Goal: Task Accomplishment & Management: Complete application form

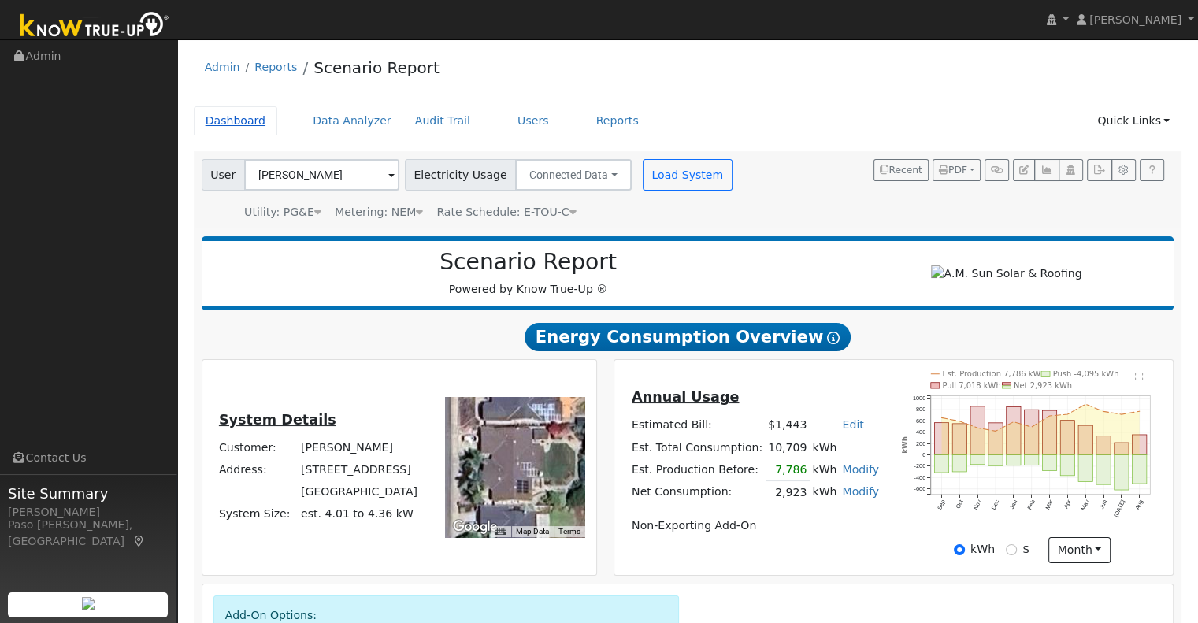
click at [220, 118] on link "Dashboard" at bounding box center [236, 120] width 84 height 29
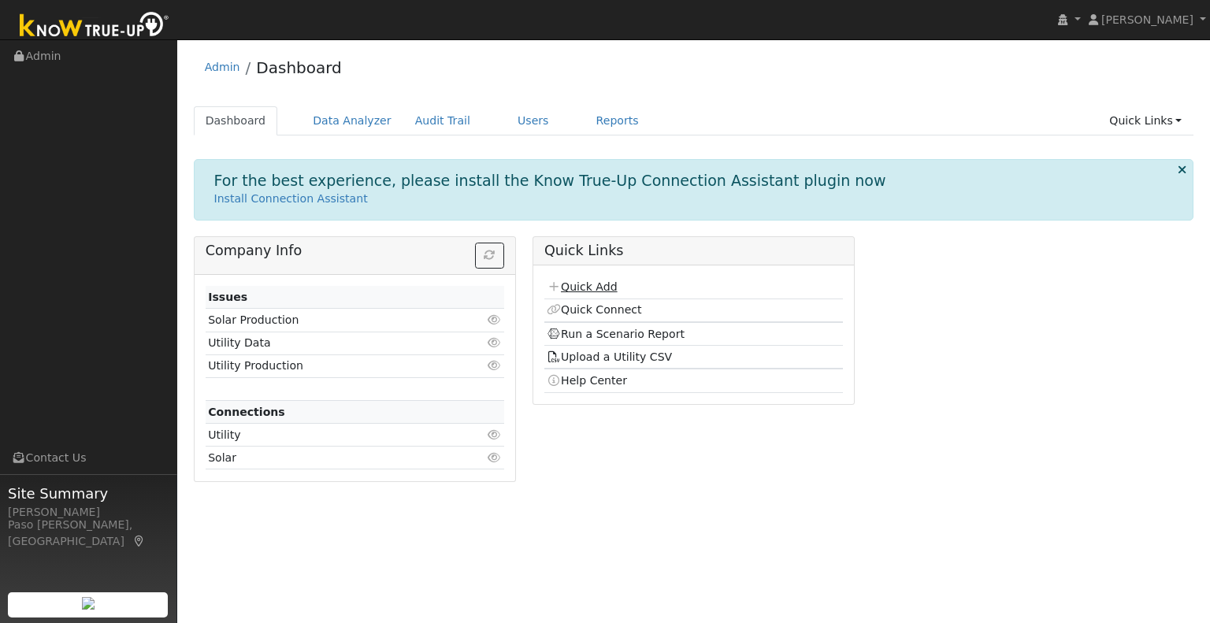
click at [580, 280] on link "Quick Add" at bounding box center [582, 286] width 70 height 13
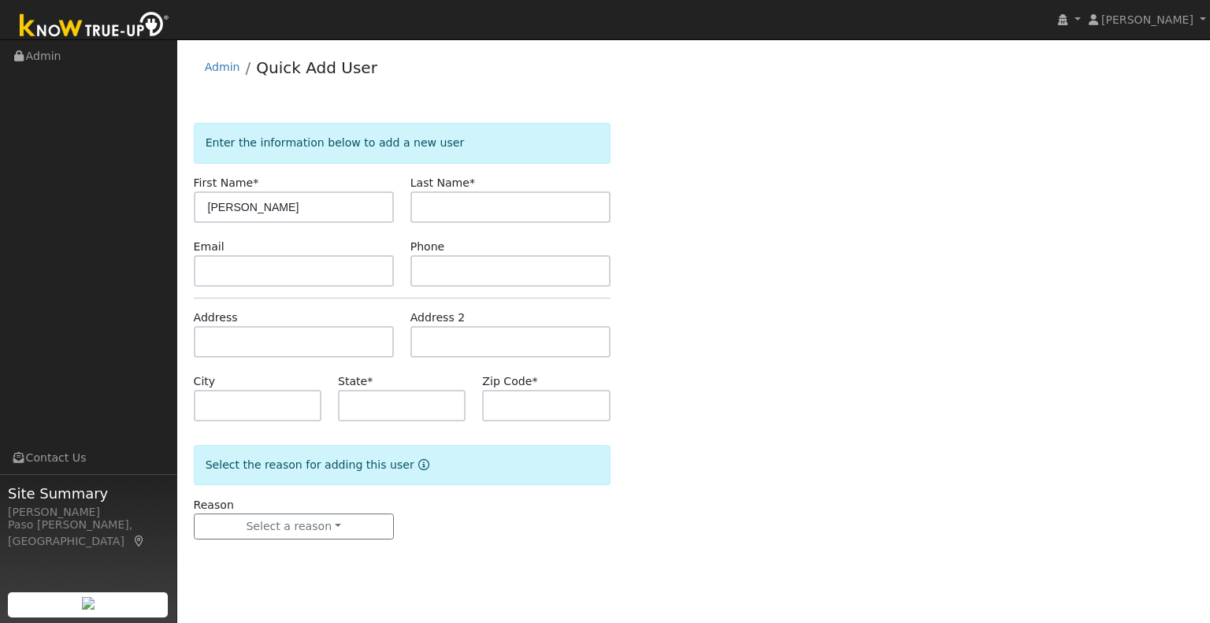
type input "[PERSON_NAME]"
type input "Vering"
click at [239, 354] on input "text" at bounding box center [294, 341] width 200 height 31
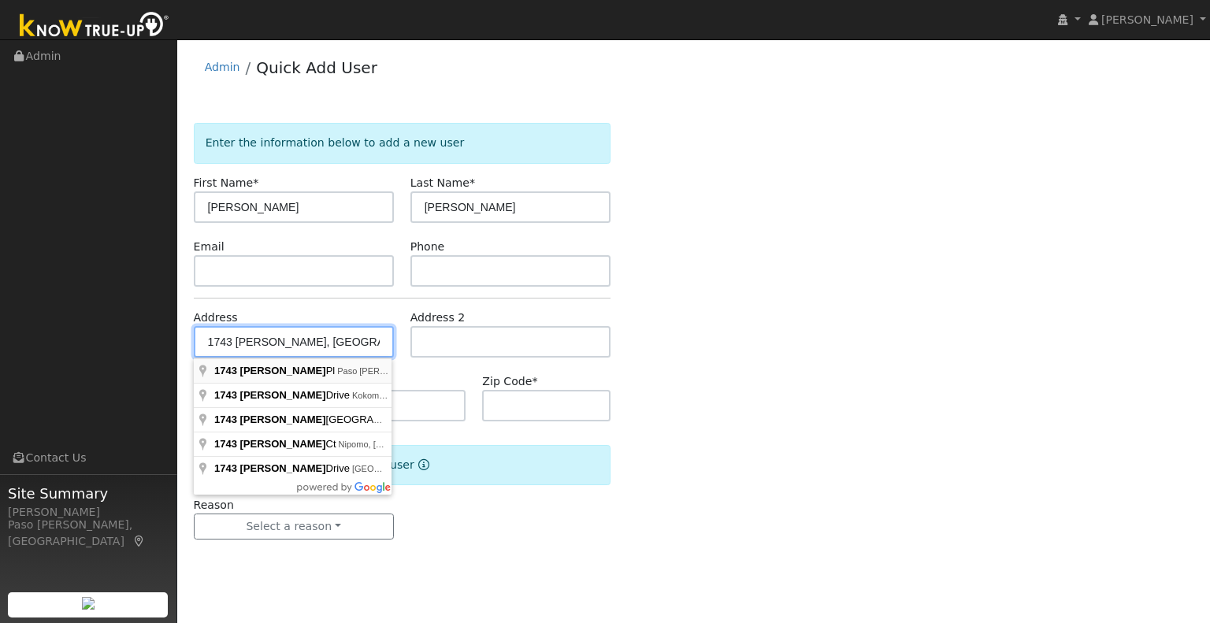
type input "1743 Hogan Place"
type input "Paso Robles"
type input "CA"
type input "93446"
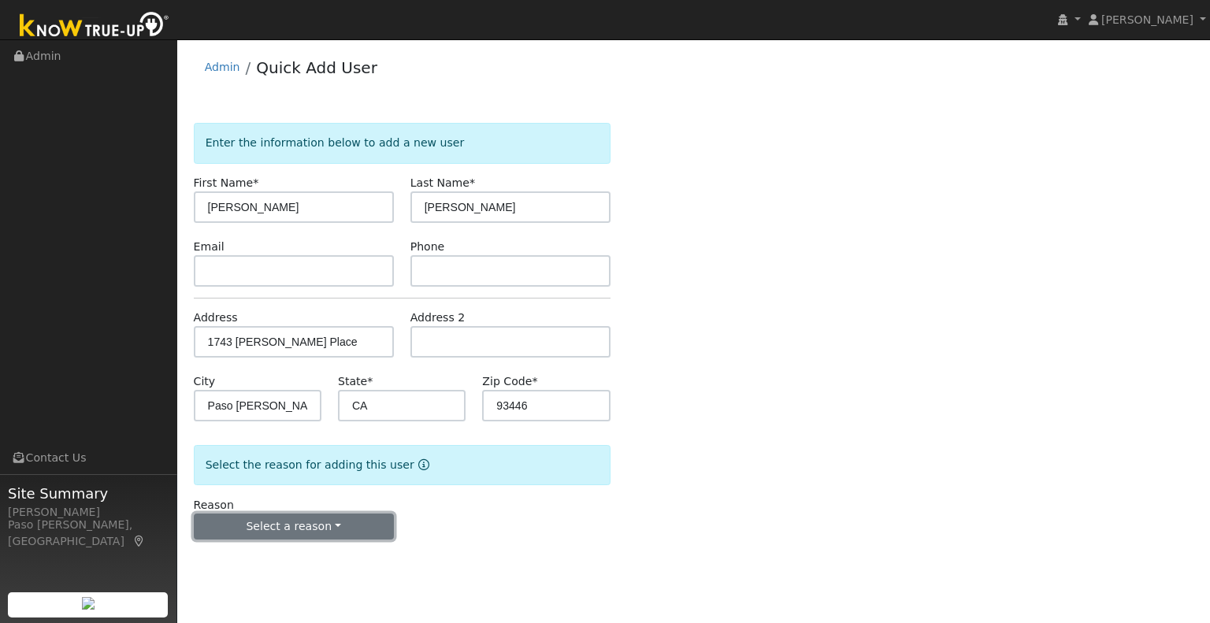
click at [265, 522] on button "Select a reason" at bounding box center [294, 526] width 200 height 27
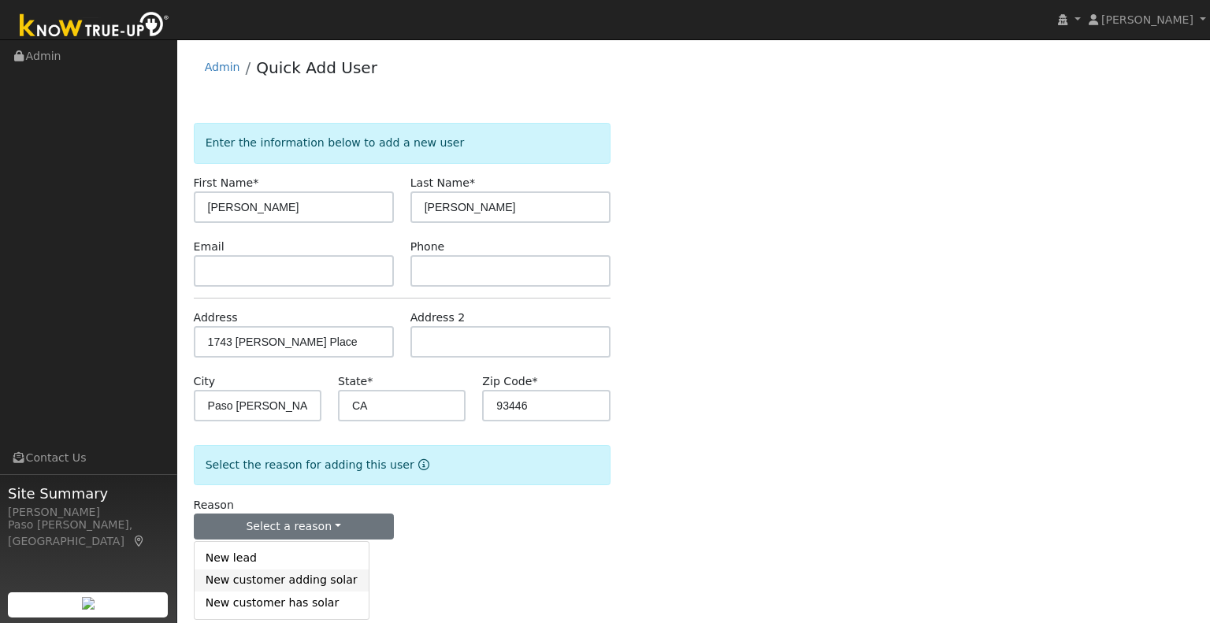
click at [280, 581] on link "New customer adding solar" at bounding box center [282, 580] width 174 height 22
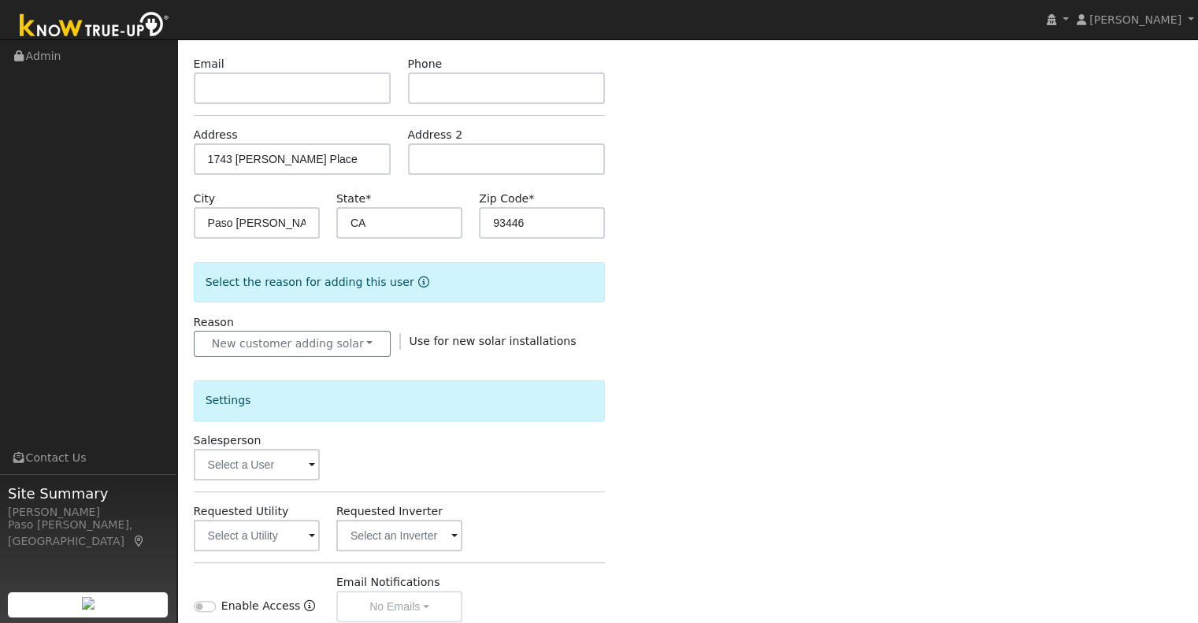
scroll to position [186, 0]
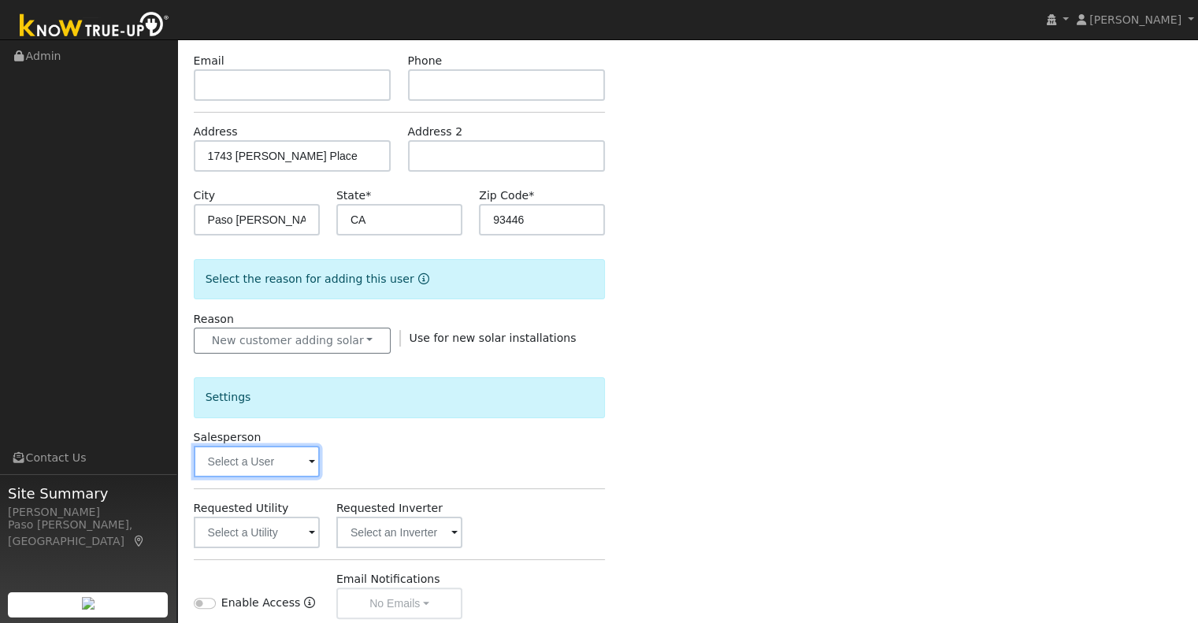
click at [299, 467] on input "text" at bounding box center [257, 461] width 126 height 31
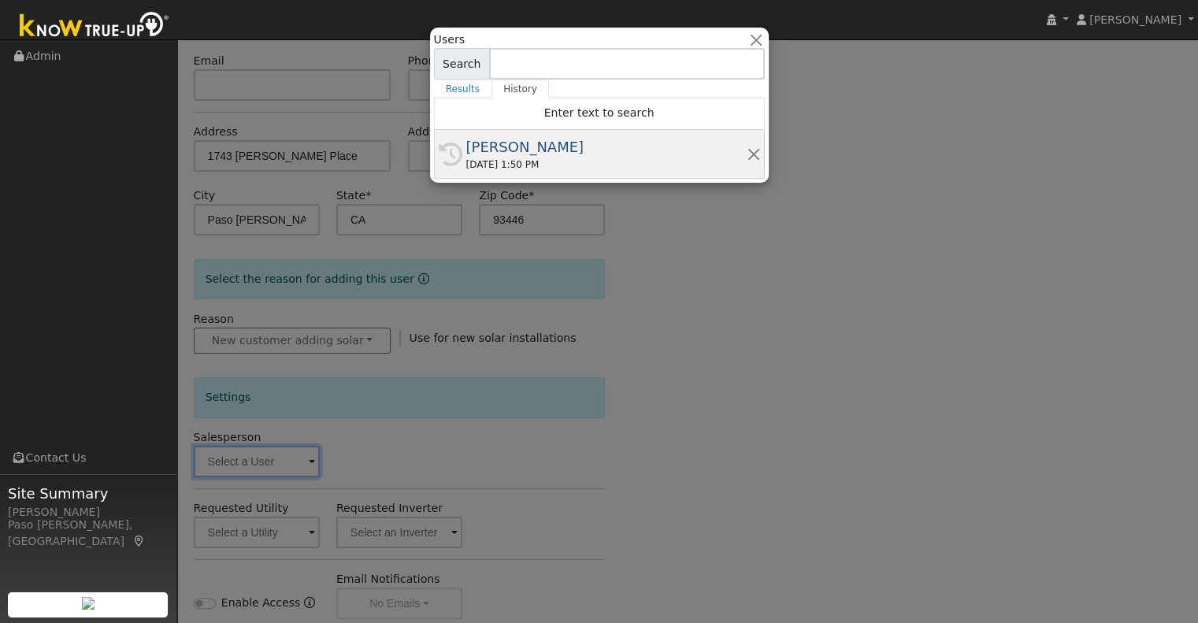
click at [528, 144] on div "[PERSON_NAME]" at bounding box center [606, 146] width 280 height 21
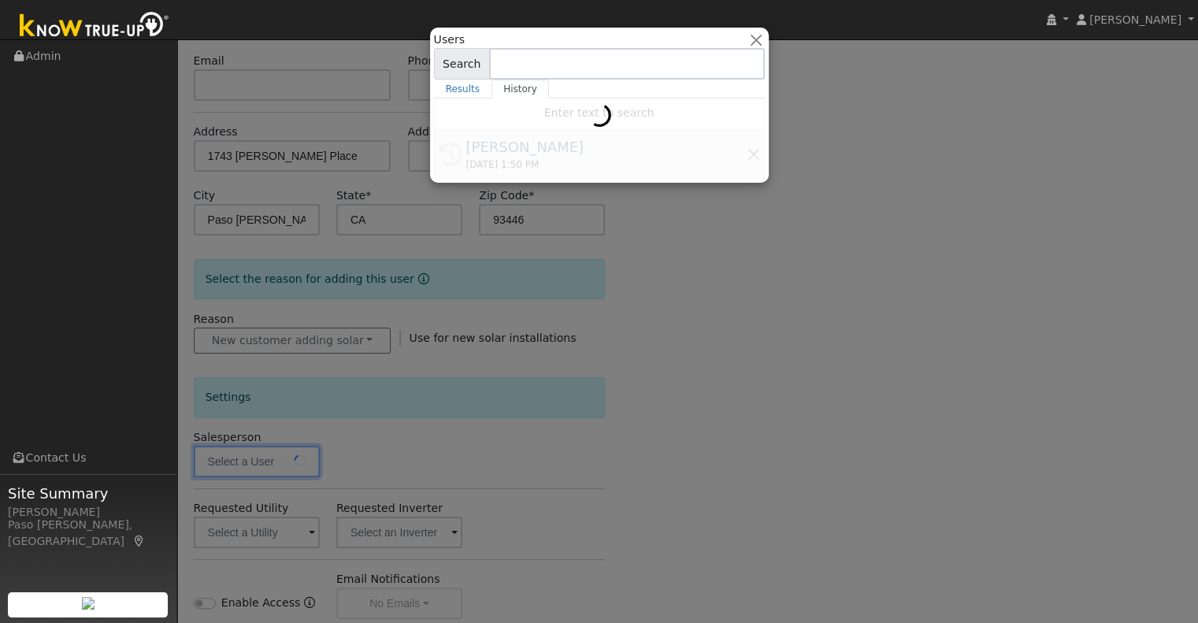
type input "[PERSON_NAME]"
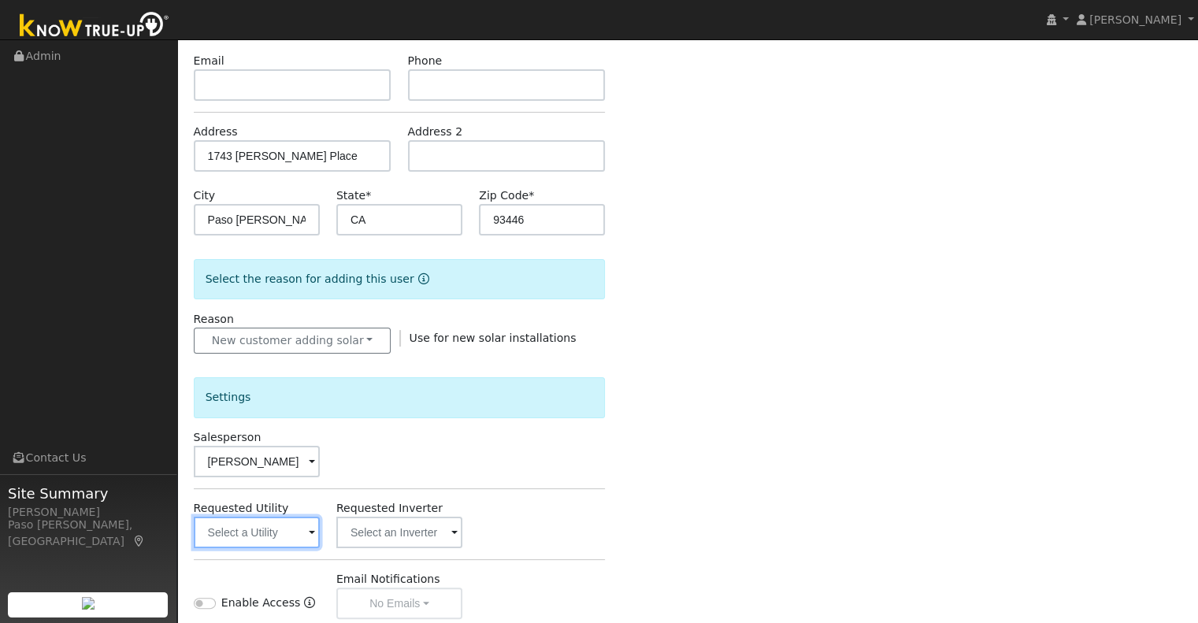
click at [302, 541] on input "text" at bounding box center [257, 532] width 126 height 31
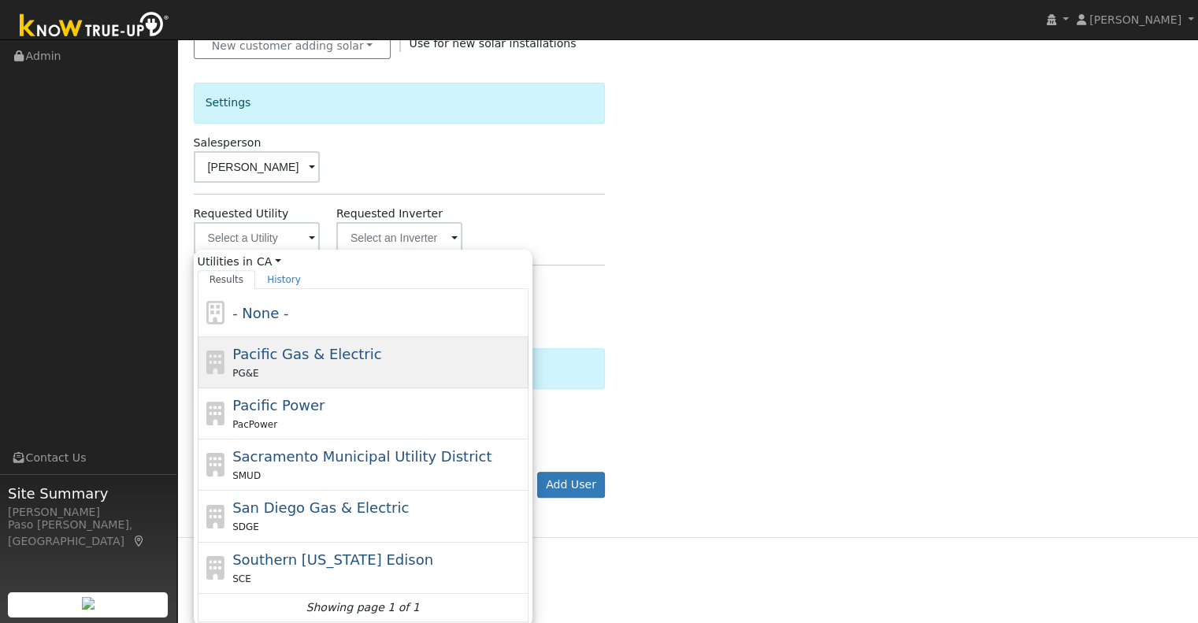
click at [450, 366] on div "PG&E" at bounding box center [378, 373] width 292 height 17
type input "Pacific Gas & Electric"
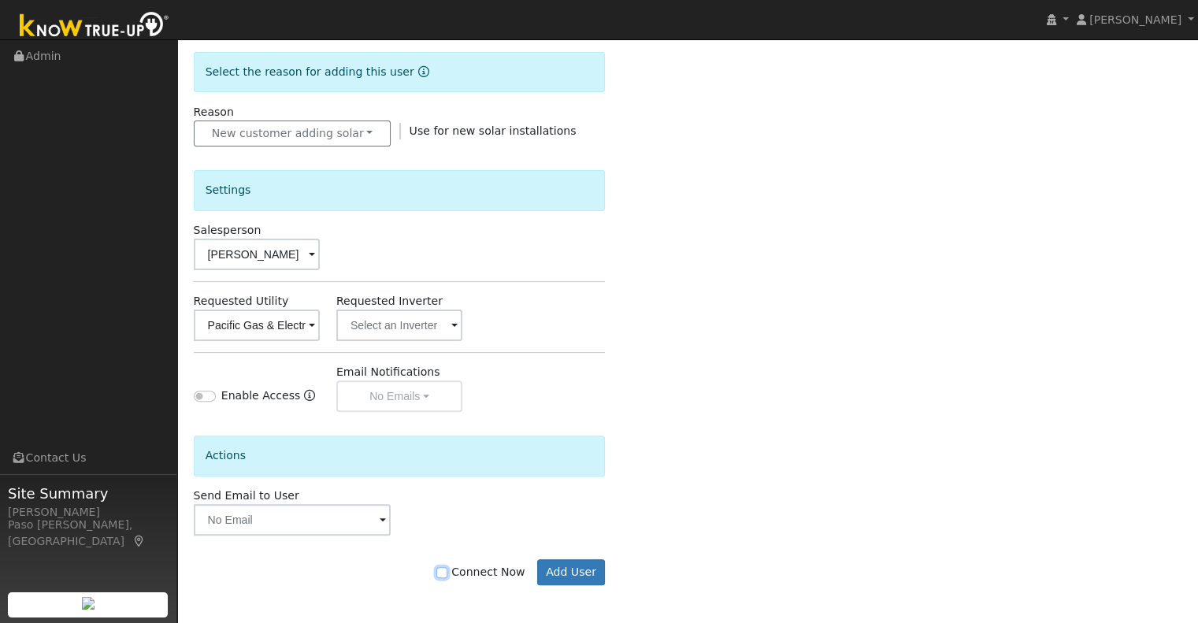
click at [447, 569] on input "Connect Now" at bounding box center [441, 572] width 11 height 11
checkbox input "true"
click at [573, 570] on button "Add User" at bounding box center [571, 572] width 69 height 27
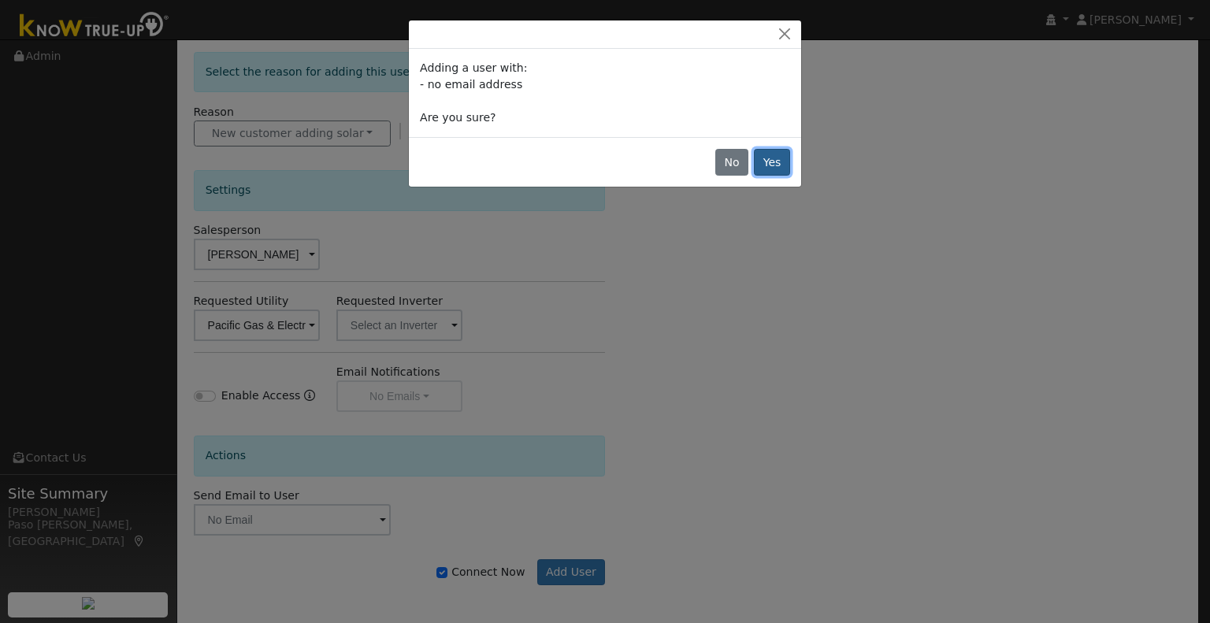
click at [769, 157] on button "Yes" at bounding box center [772, 162] width 36 height 27
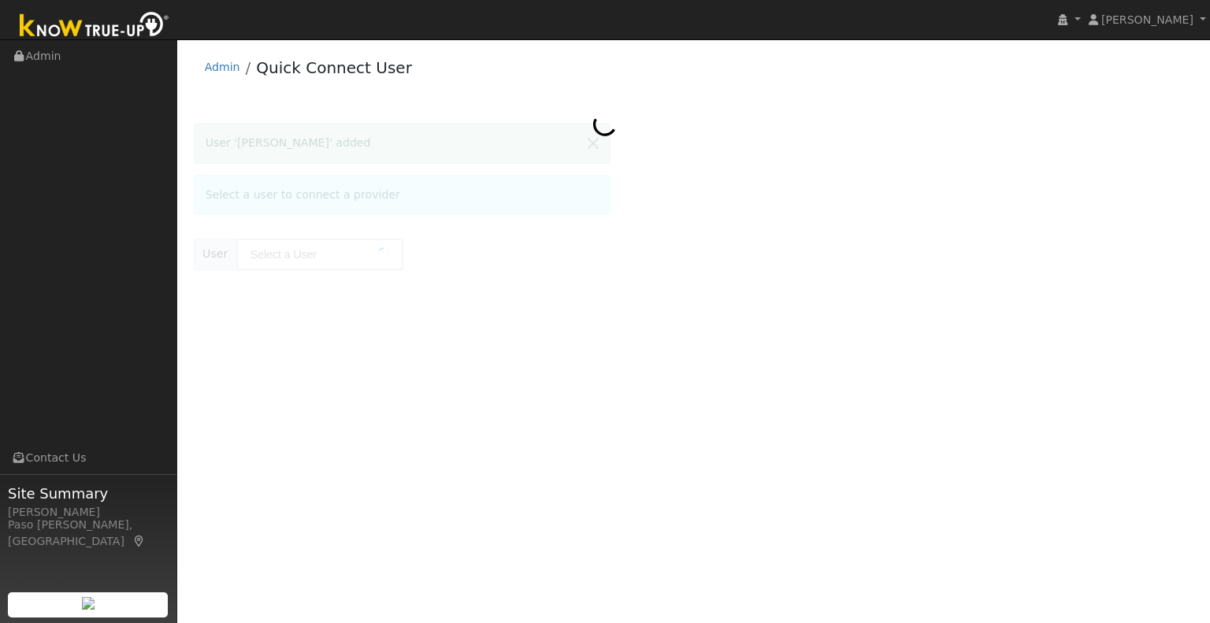
type input "[PERSON_NAME]"
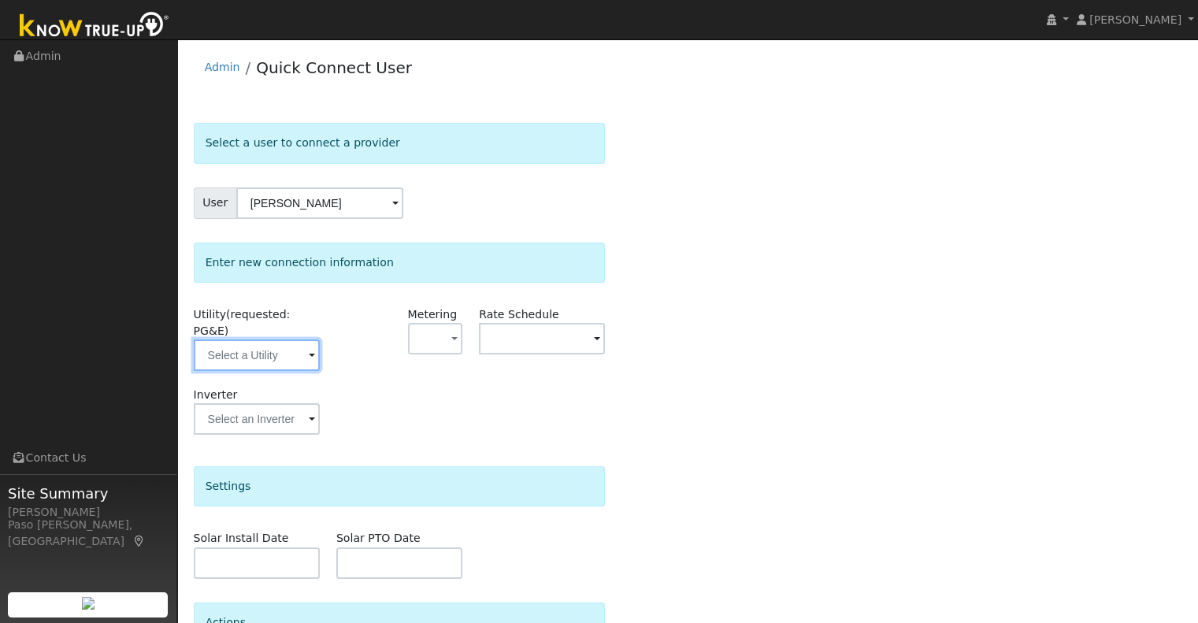
click at [301, 339] on input "text" at bounding box center [257, 354] width 126 height 31
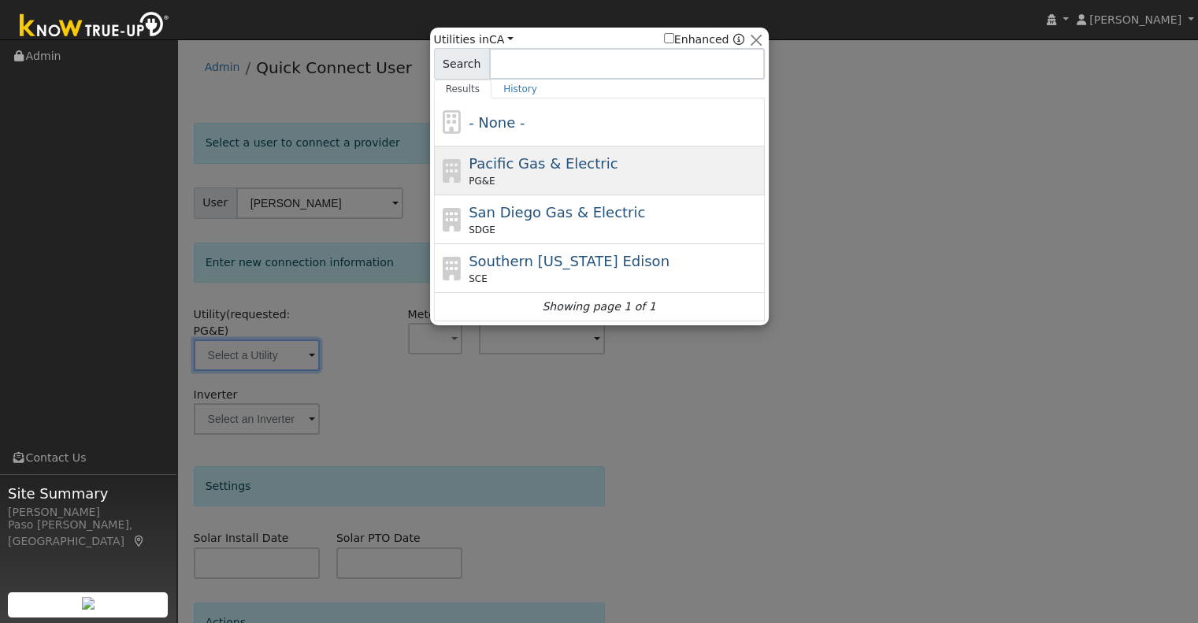
click at [517, 170] on span "Pacific Gas & Electric" at bounding box center [543, 163] width 149 height 17
type input "PG&E"
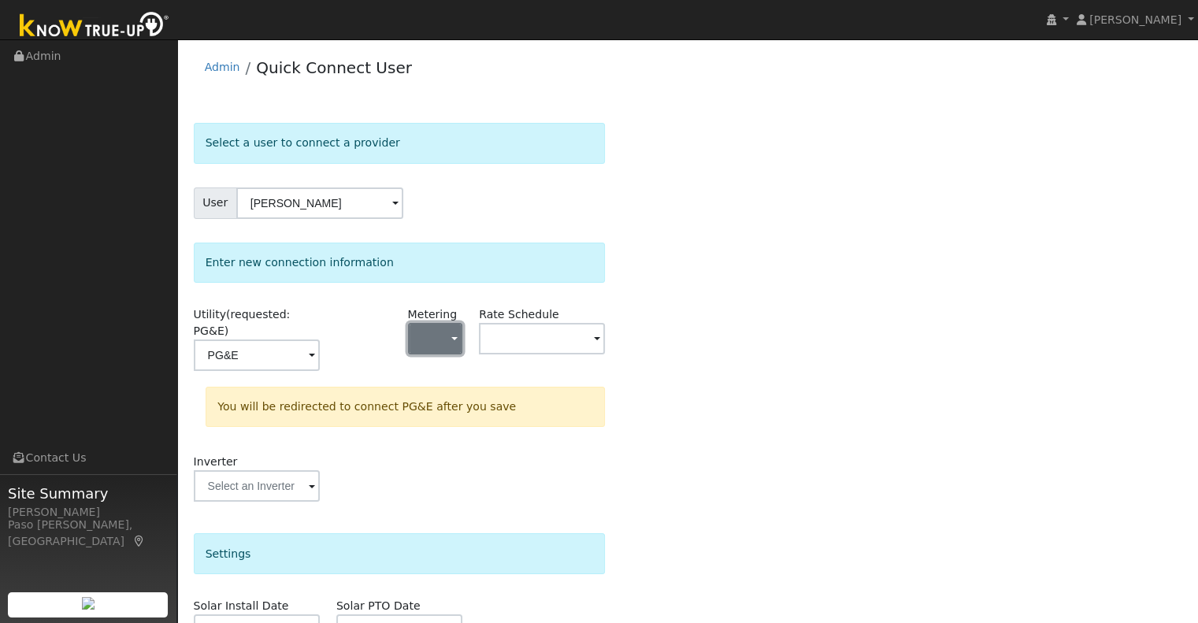
click at [456, 333] on span "button" at bounding box center [454, 340] width 6 height 17
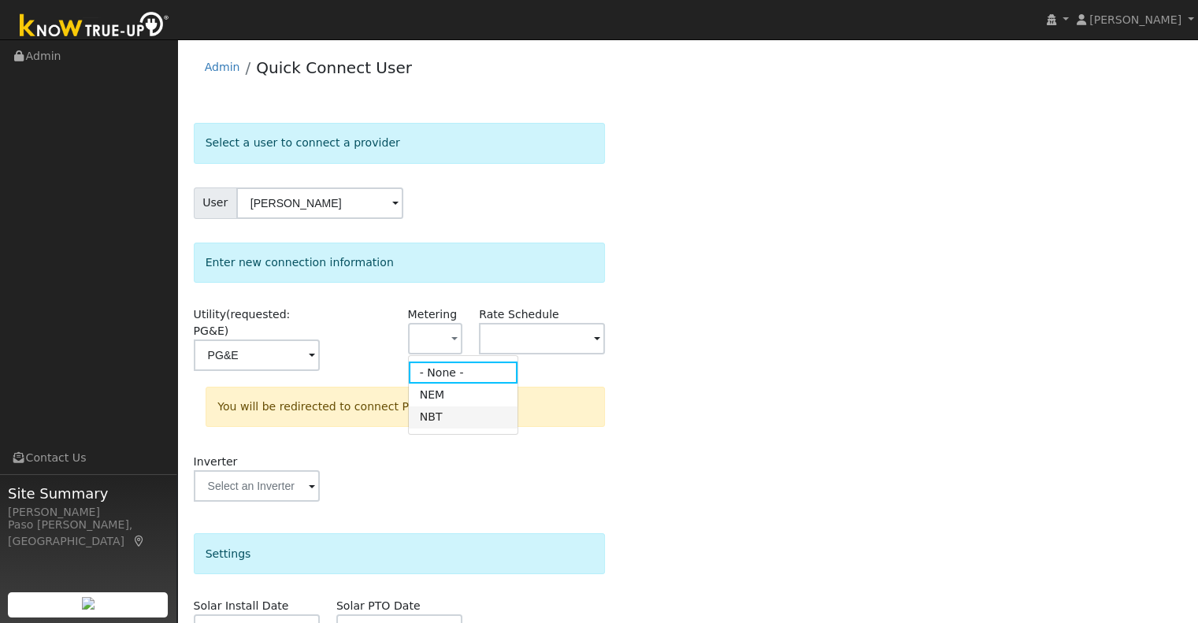
click at [437, 419] on link "NBT" at bounding box center [463, 417] width 109 height 22
click at [509, 361] on div "Rate Schedule" at bounding box center [542, 346] width 143 height 80
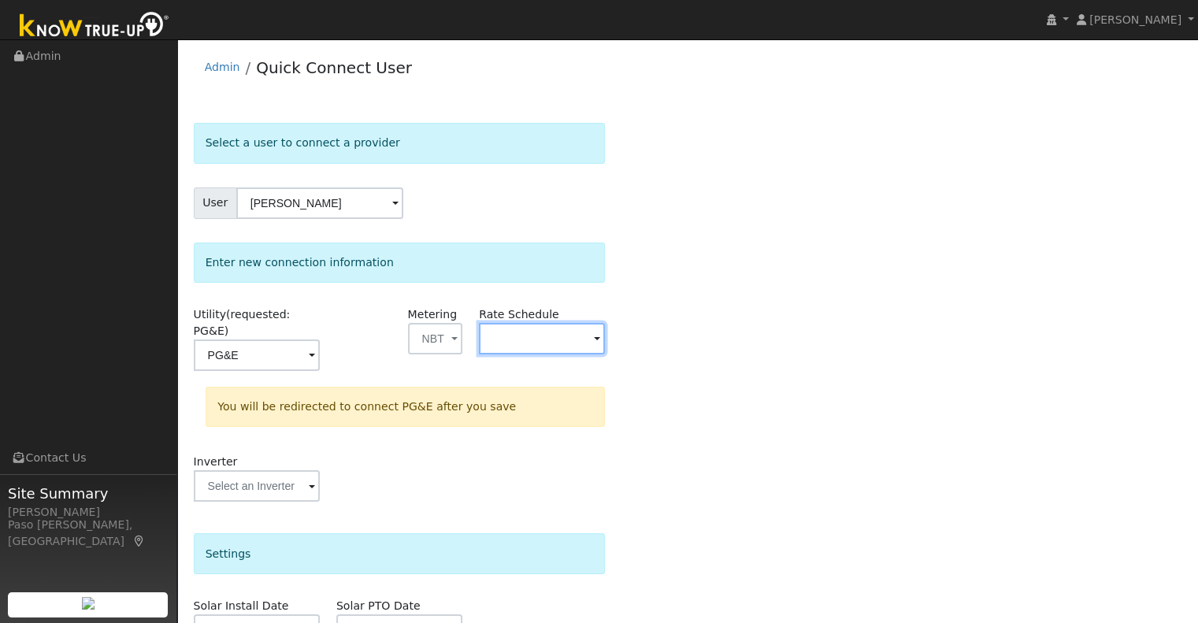
click at [542, 344] on input "text" at bounding box center [542, 338] width 126 height 31
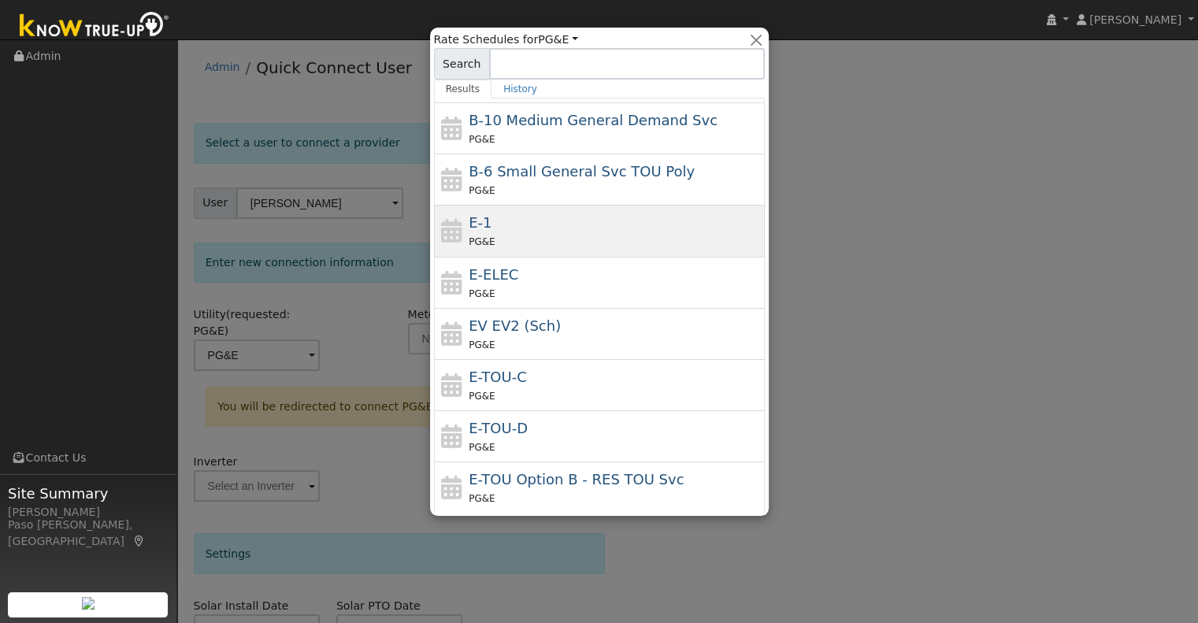
scroll to position [91, 0]
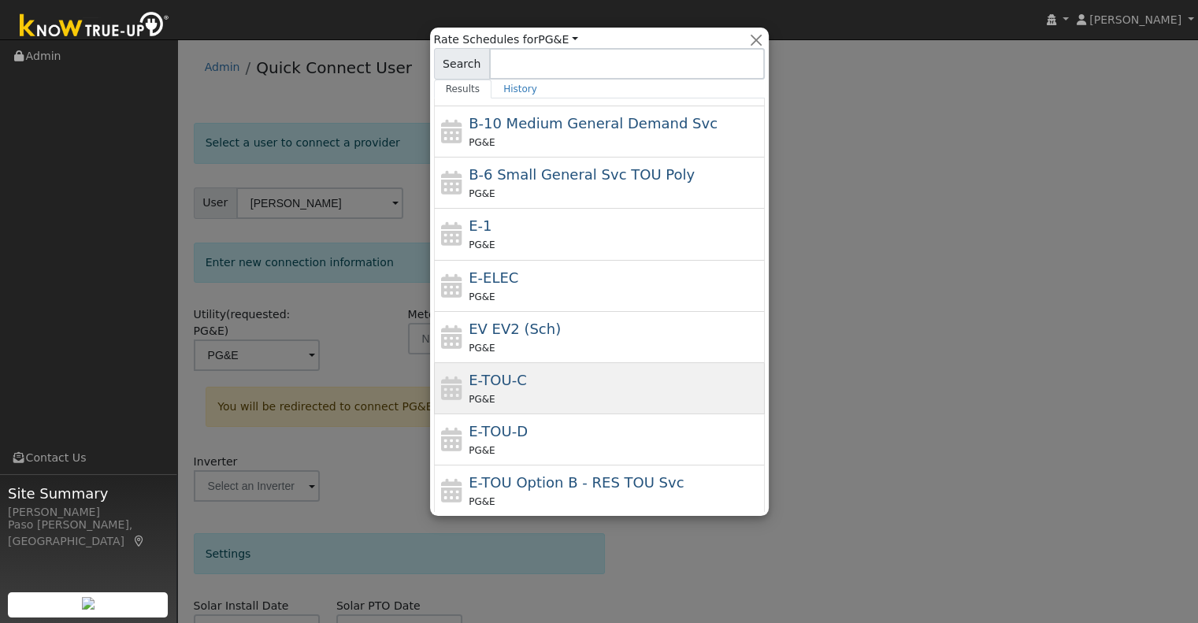
click at [546, 383] on div "E-TOU-C PG&E" at bounding box center [615, 388] width 292 height 38
type input "E-TOU-C"
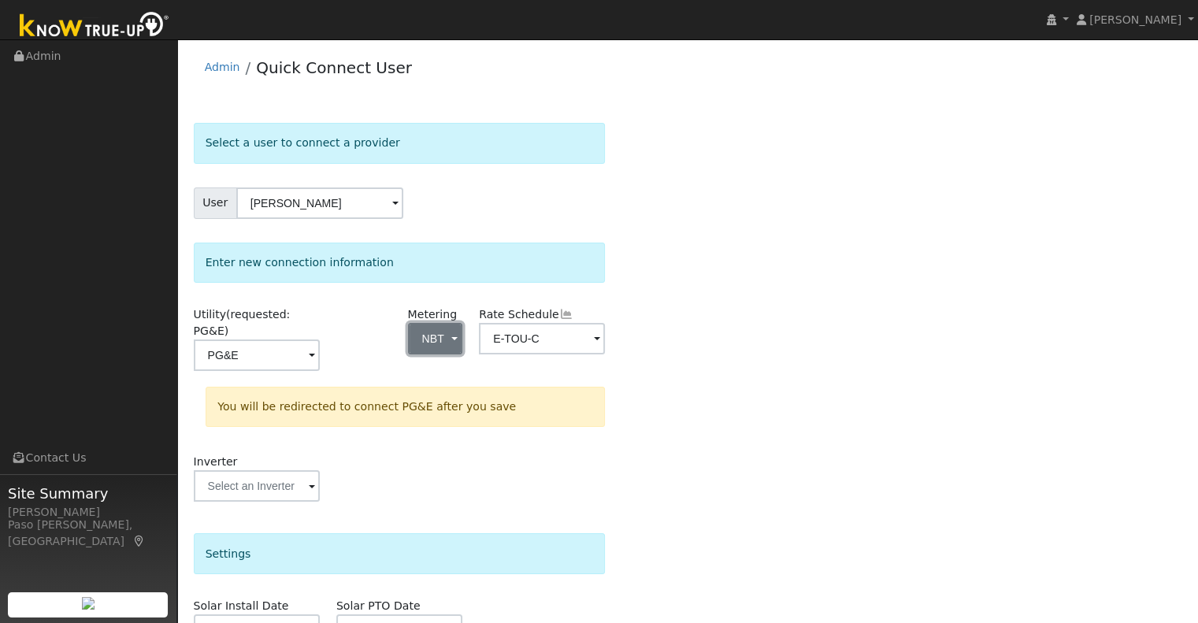
click at [458, 338] on button "NBT" at bounding box center [435, 338] width 55 height 31
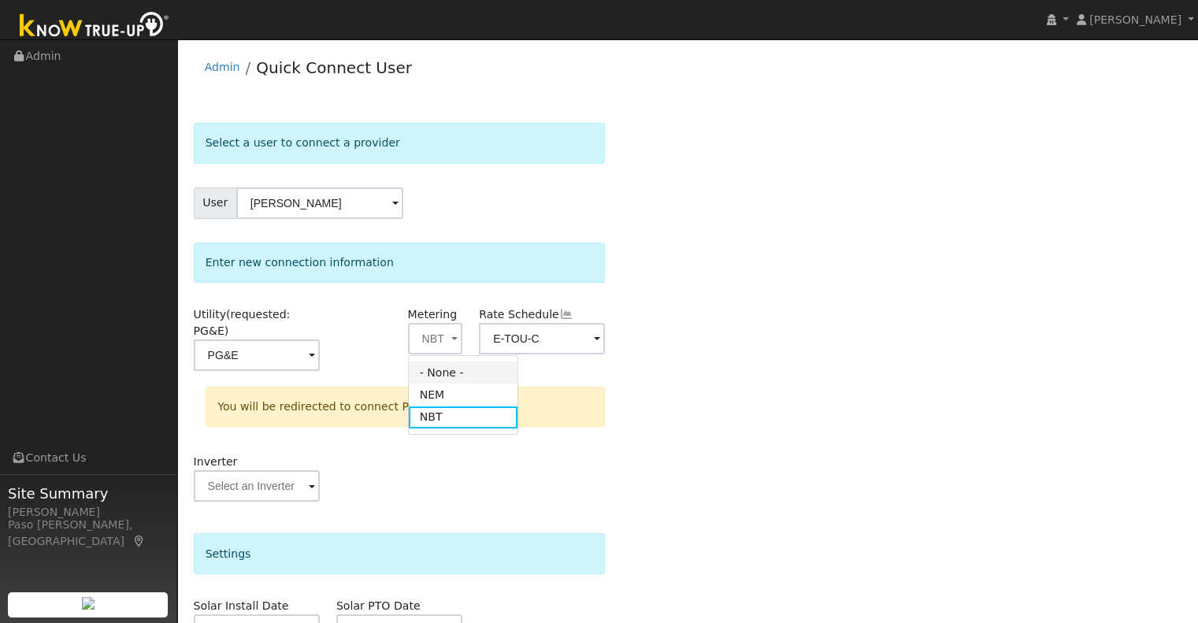
click at [445, 364] on link "- None -" at bounding box center [463, 372] width 109 height 22
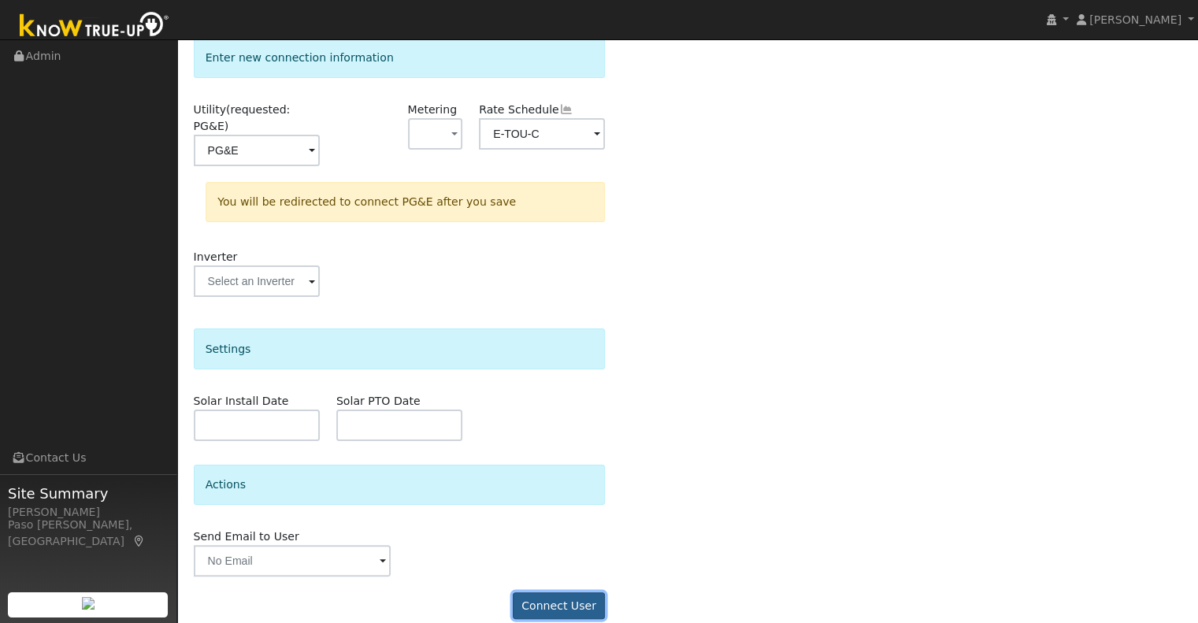
click at [533, 592] on button "Connect User" at bounding box center [559, 605] width 93 height 27
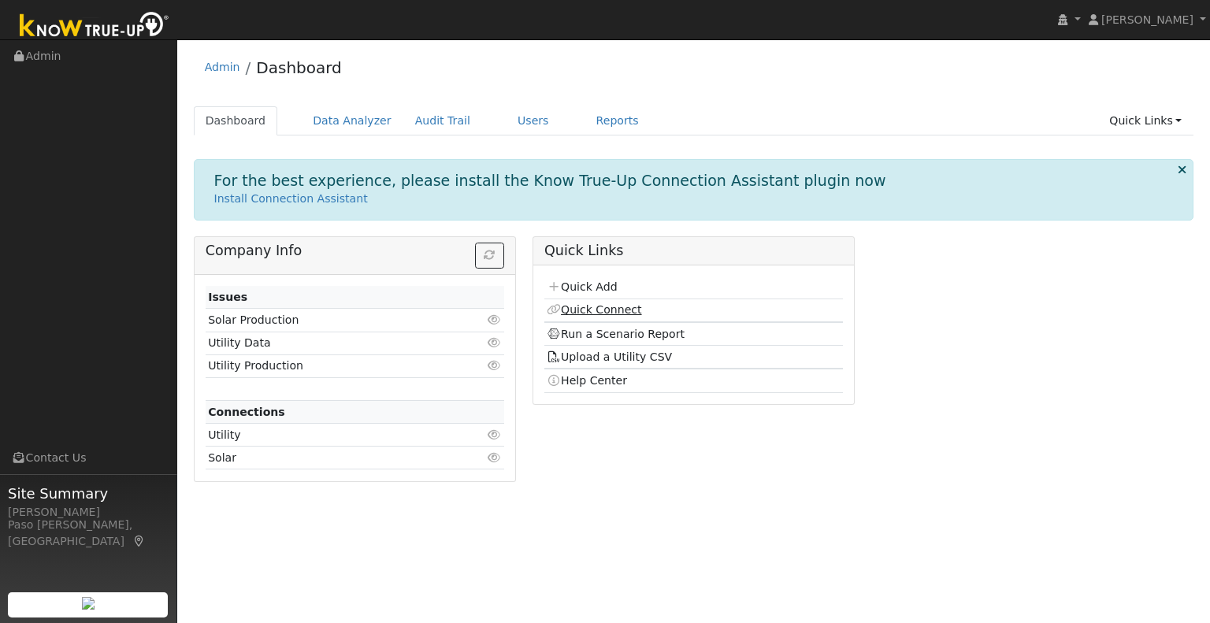
click at [614, 311] on link "Quick Connect" at bounding box center [594, 309] width 94 height 13
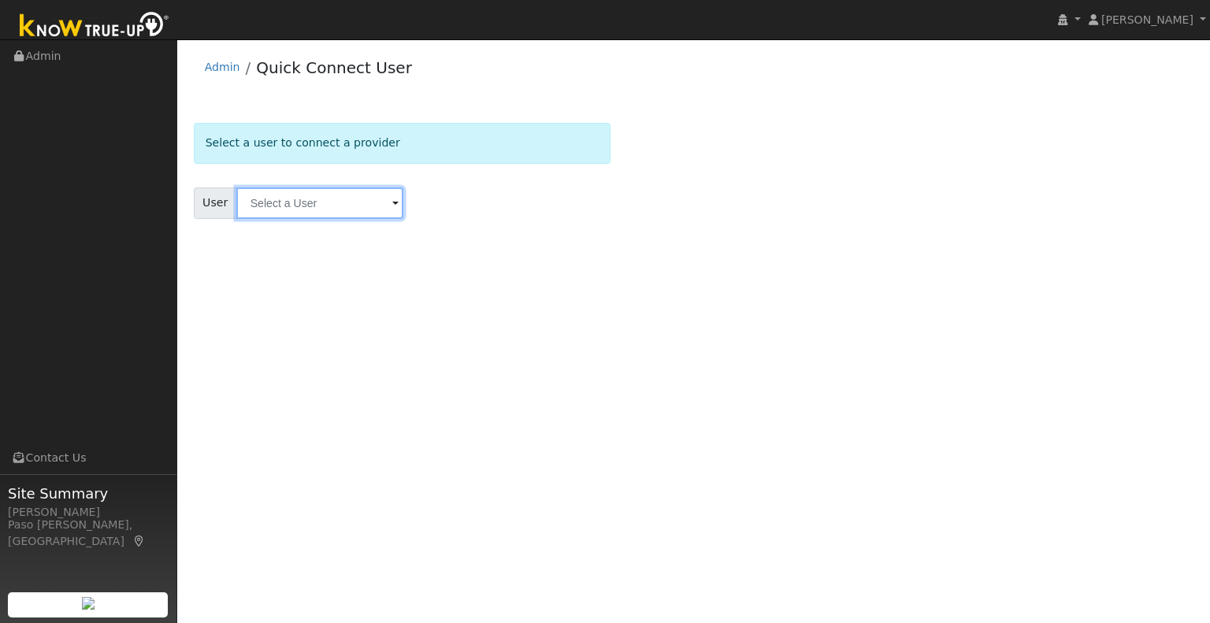
click at [302, 187] on input "text" at bounding box center [319, 202] width 167 height 31
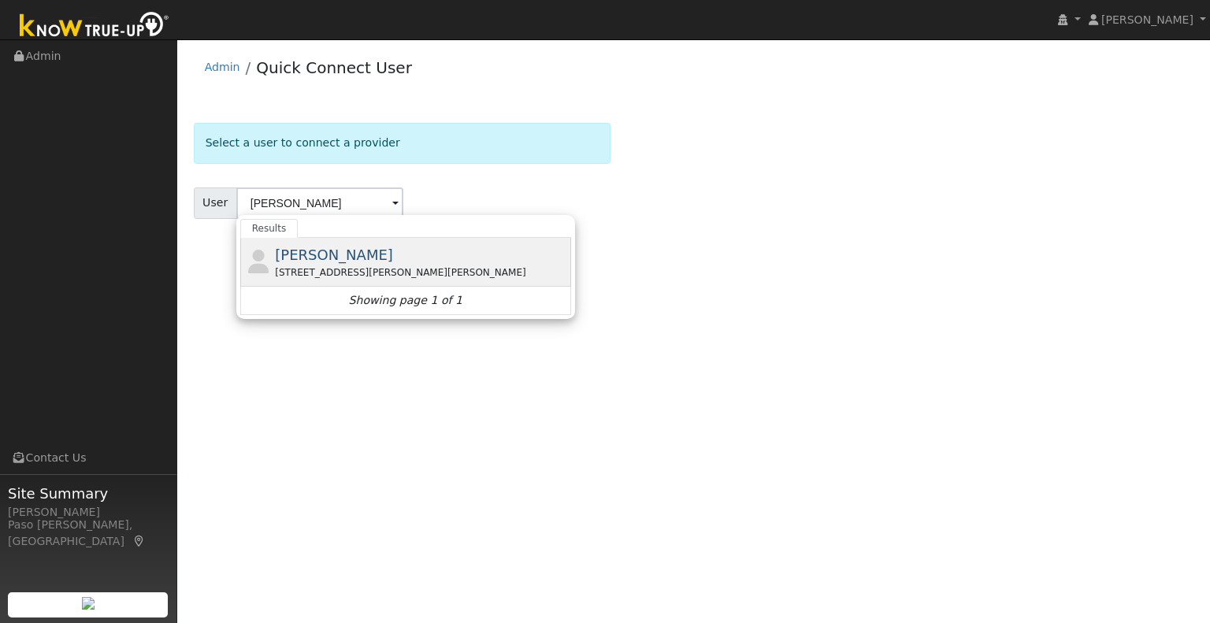
click at [298, 250] on span "[PERSON_NAME]" at bounding box center [334, 254] width 118 height 17
type input "[PERSON_NAME]"
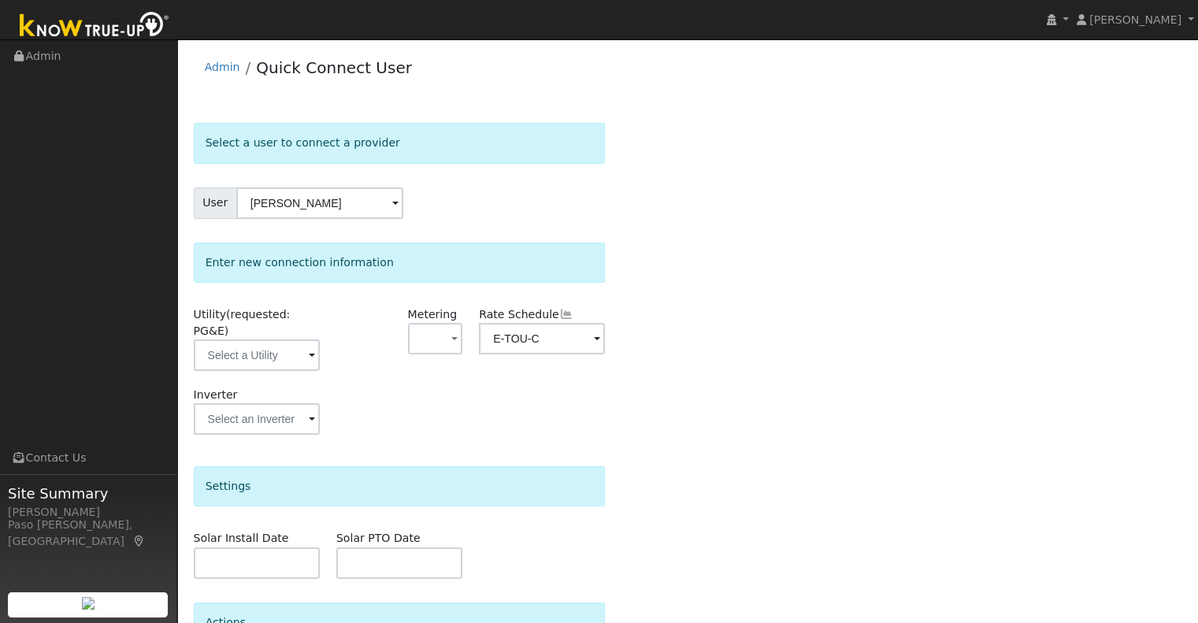
click at [287, 317] on span "(requested: PG&E)" at bounding box center [242, 322] width 97 height 29
click at [285, 339] on input "text" at bounding box center [257, 354] width 126 height 31
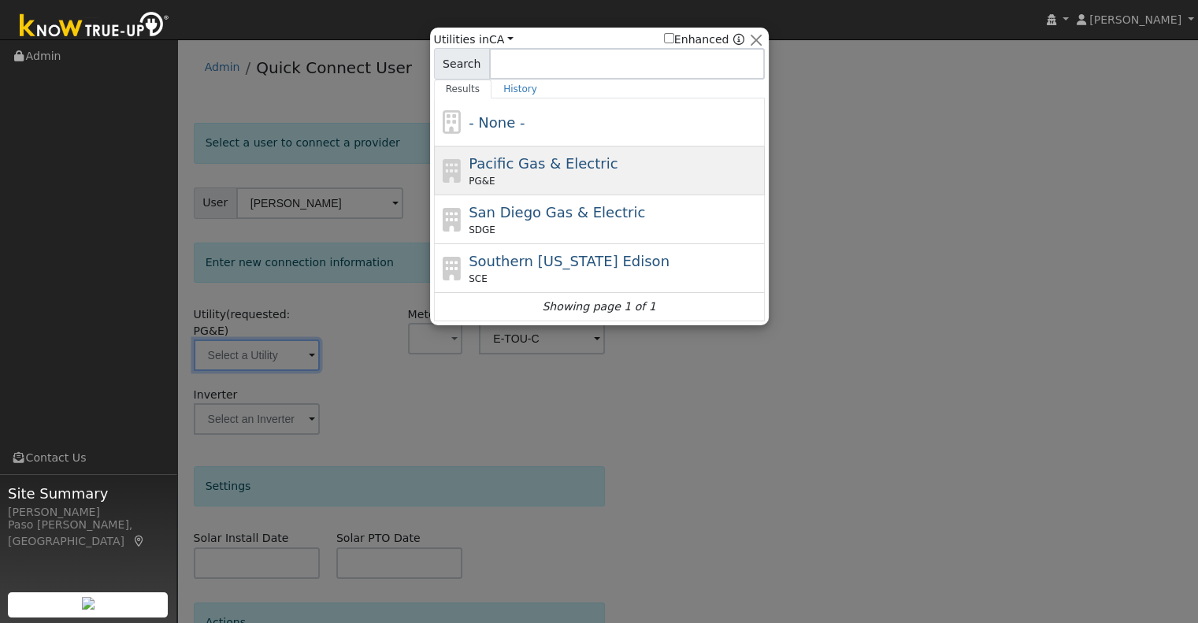
click at [535, 185] on div "PG&E" at bounding box center [615, 181] width 292 height 14
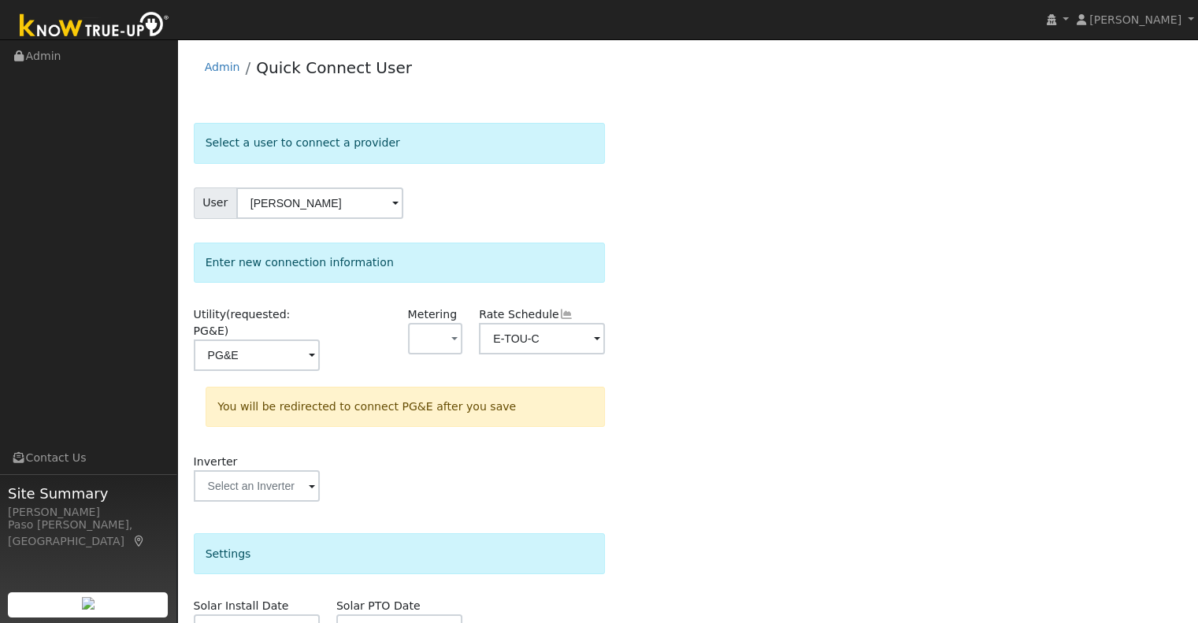
type input "PG&E"
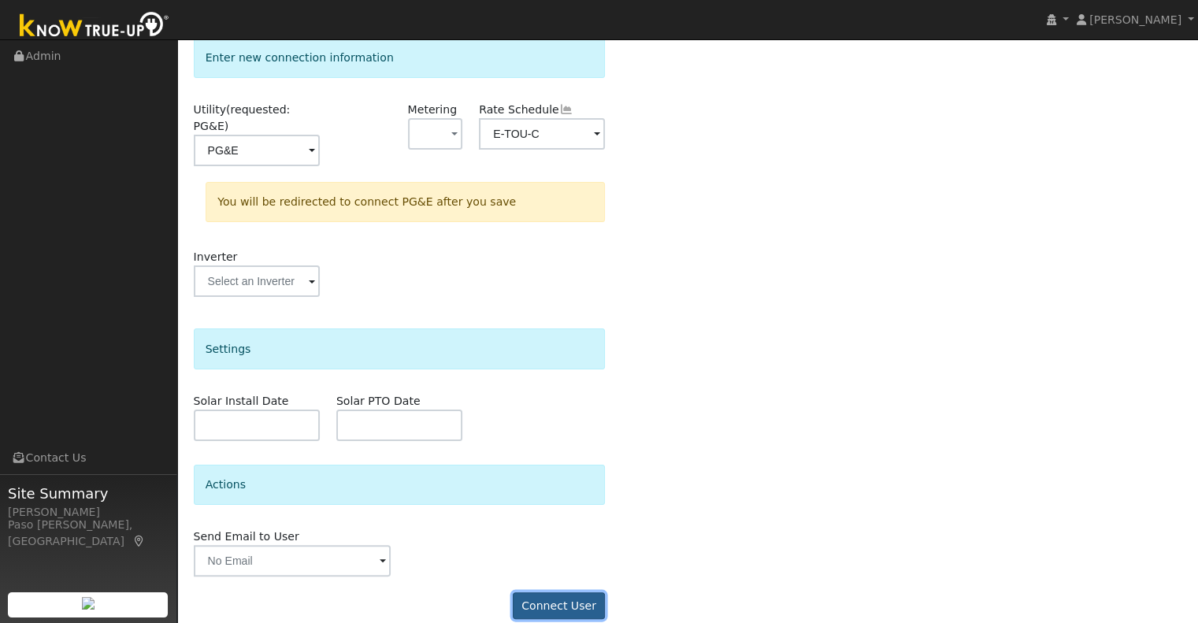
click at [551, 592] on button "Connect User" at bounding box center [559, 605] width 93 height 27
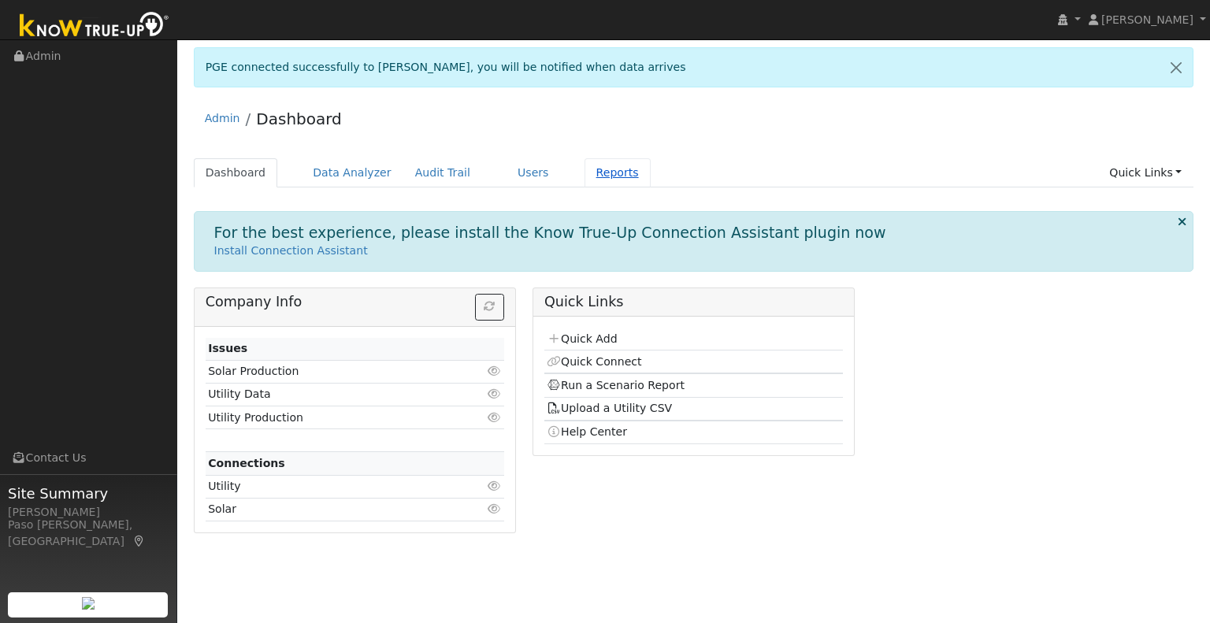
click at [584, 170] on link "Reports" at bounding box center [617, 172] width 66 height 29
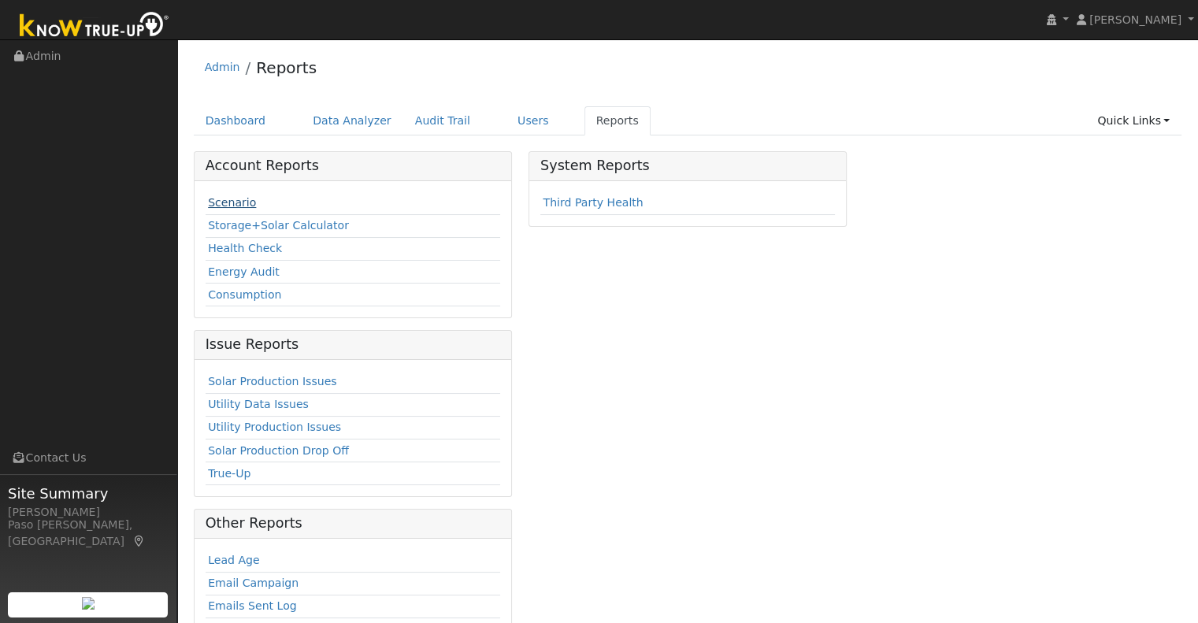
click at [227, 200] on link "Scenario" at bounding box center [232, 202] width 48 height 13
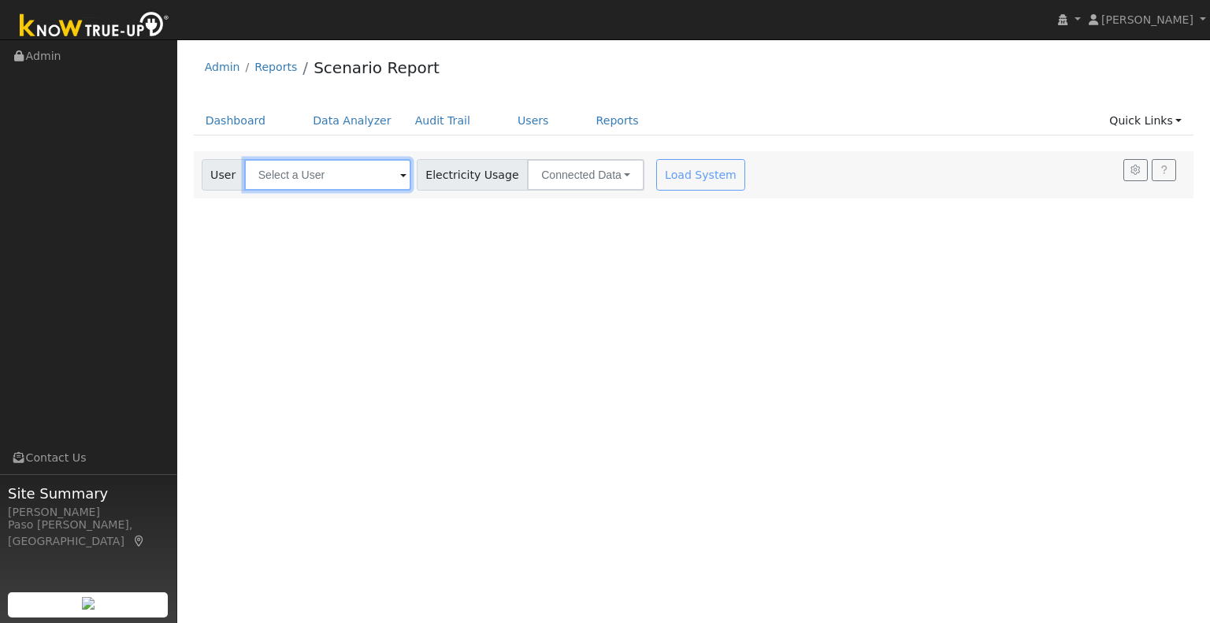
click at [371, 181] on input "text" at bounding box center [327, 174] width 167 height 31
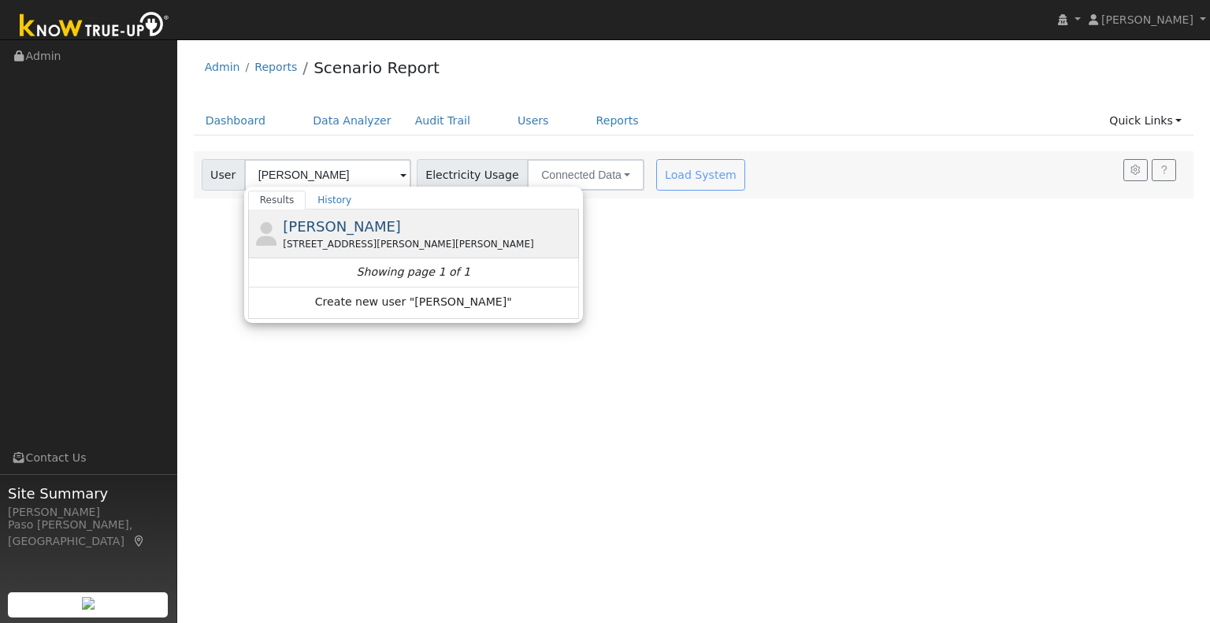
click at [330, 232] on span "[PERSON_NAME]" at bounding box center [342, 226] width 118 height 17
type input "[PERSON_NAME]"
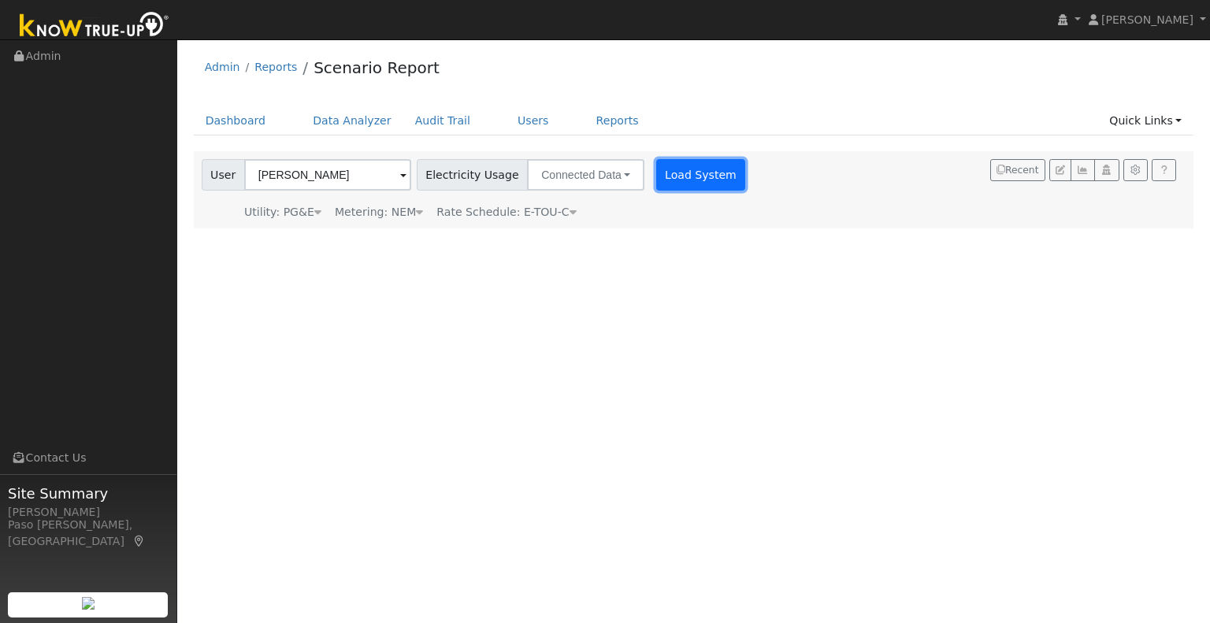
click at [679, 179] on button "Load System" at bounding box center [701, 174] width 90 height 31
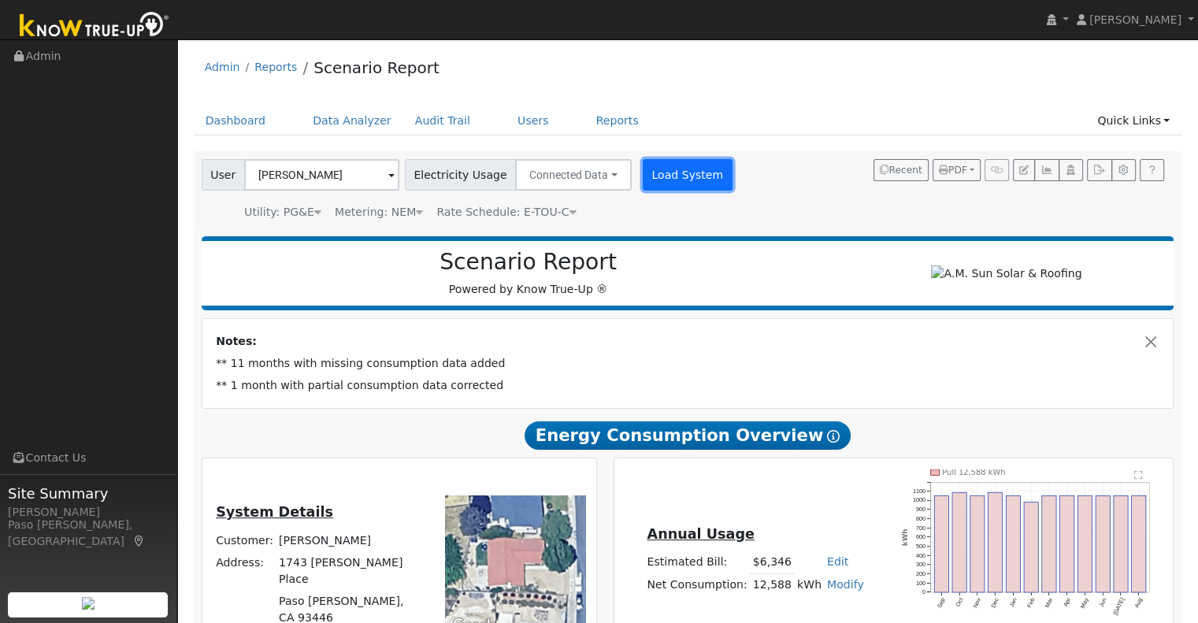
click at [654, 161] on button "Load System" at bounding box center [688, 174] width 90 height 31
click at [657, 172] on button "Load System" at bounding box center [688, 174] width 90 height 31
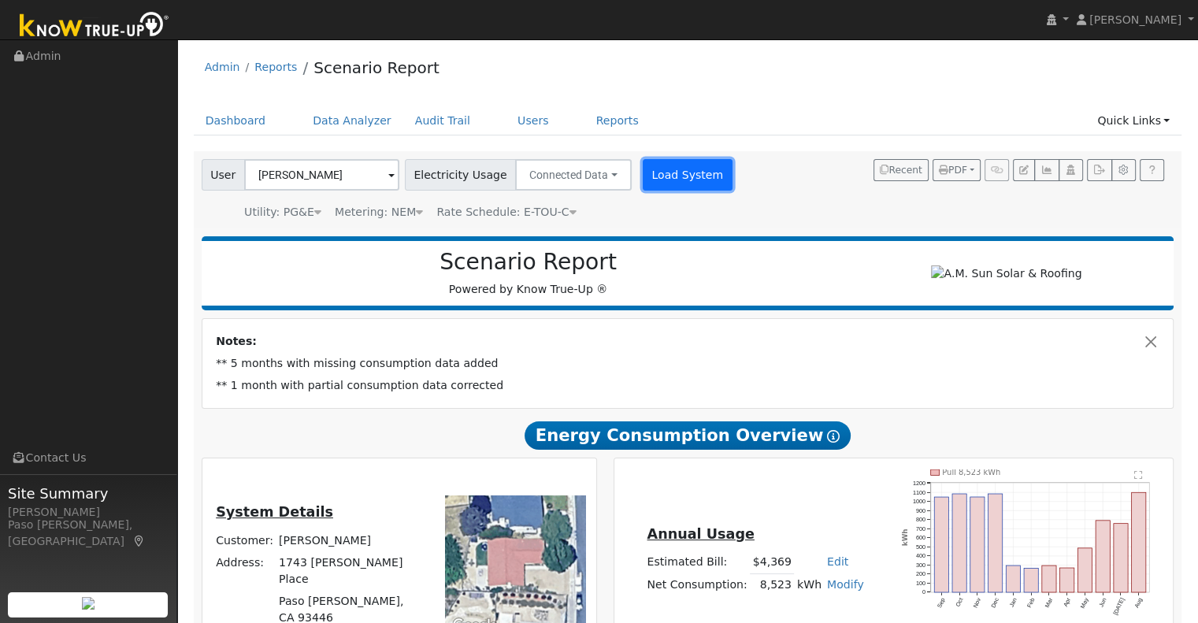
click at [653, 188] on button "Load System" at bounding box center [688, 174] width 90 height 31
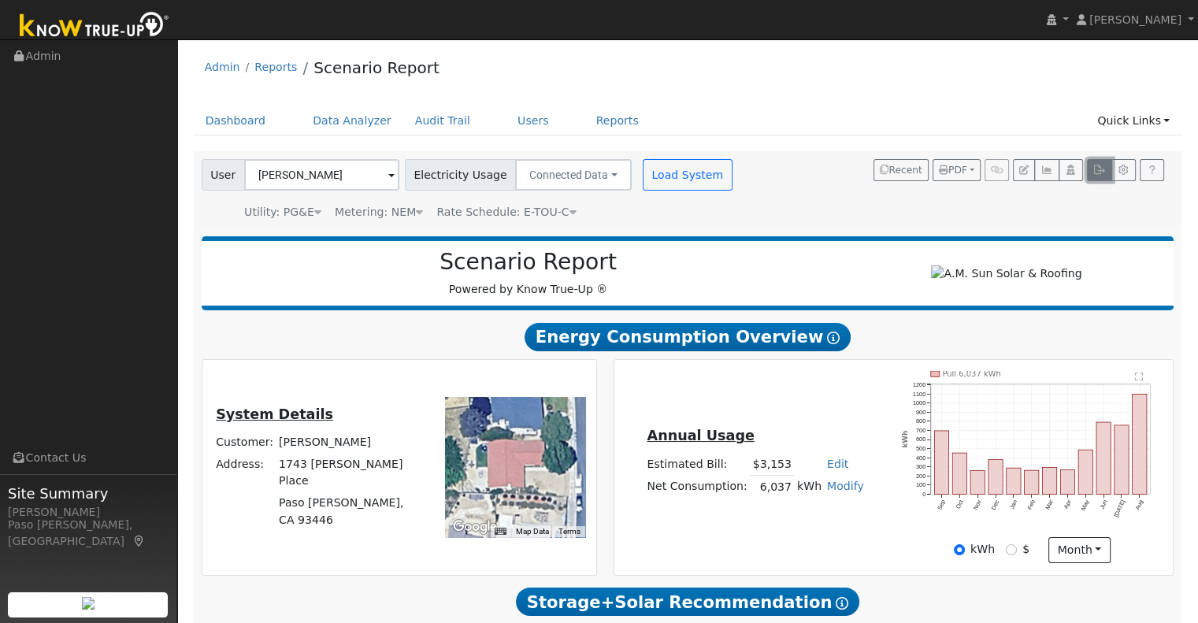
click at [1102, 172] on icon "button" at bounding box center [1099, 169] width 12 height 9
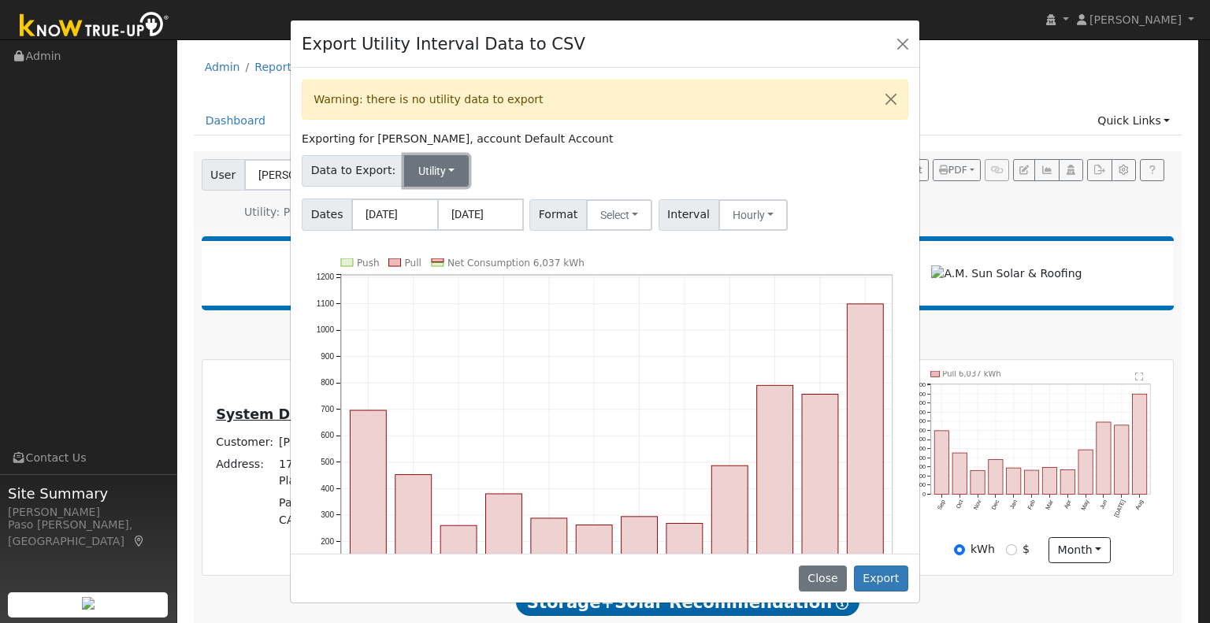
click at [407, 176] on button "Utility" at bounding box center [436, 170] width 65 height 31
click at [531, 146] on div "Warning: there is no utility data to export Exporting for [PERSON_NAME], accoun…" at bounding box center [605, 310] width 628 height 485
click at [606, 200] on button "Select" at bounding box center [619, 214] width 67 height 31
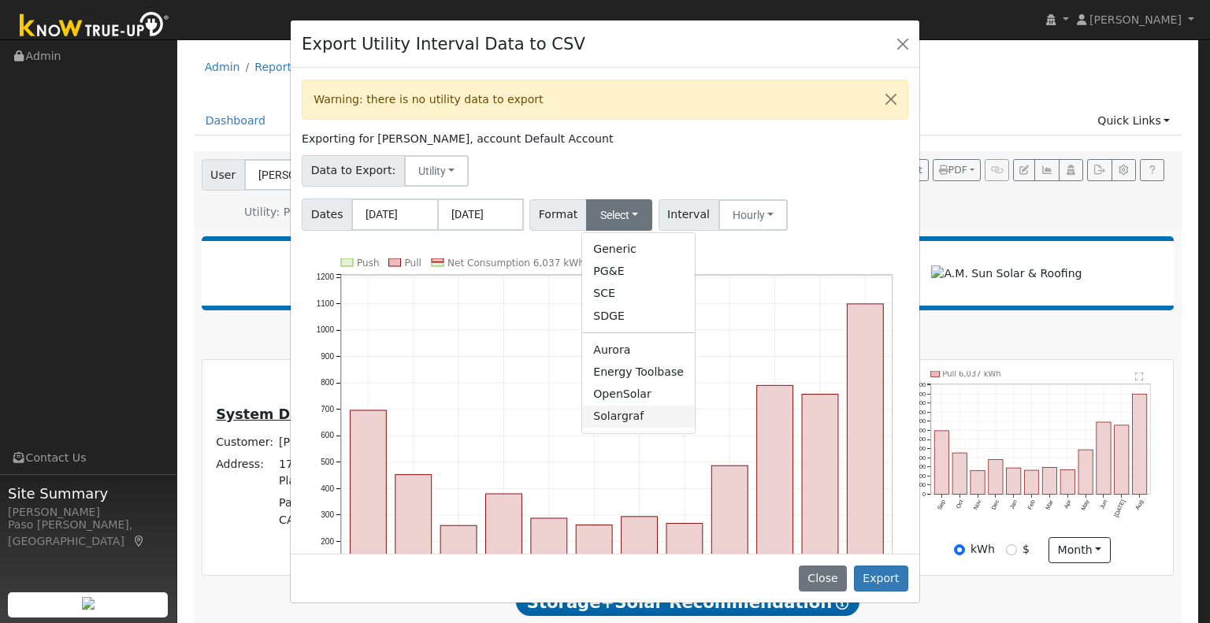
click at [619, 411] on link "Solargraf" at bounding box center [638, 417] width 113 height 22
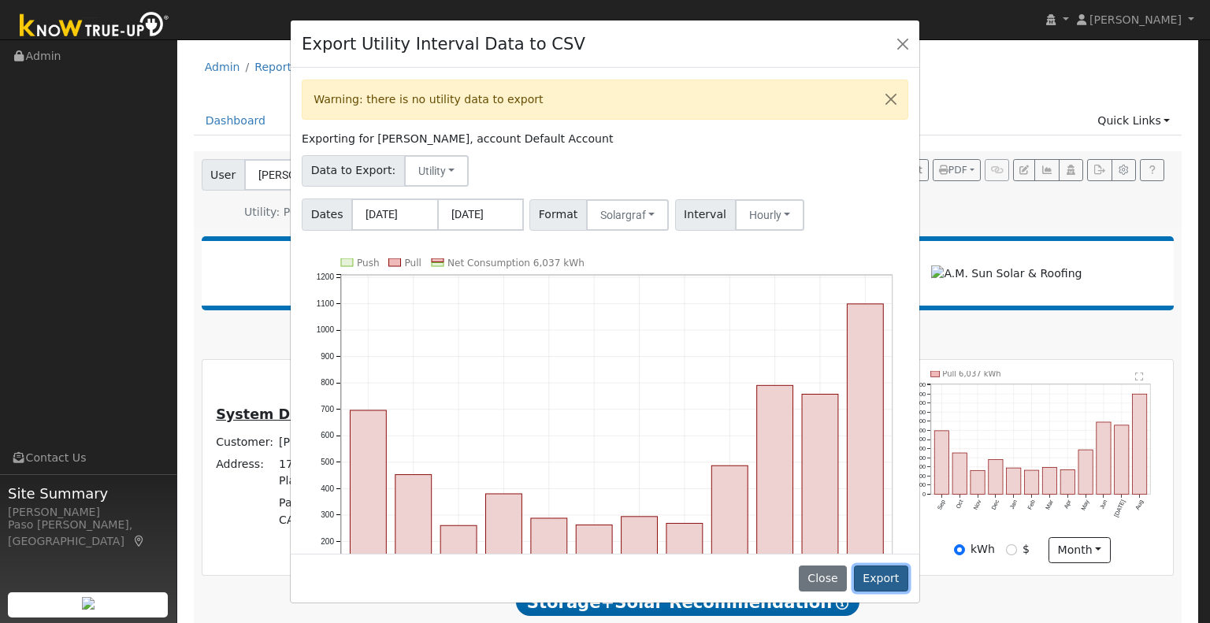
click at [883, 579] on button "Export" at bounding box center [881, 578] width 54 height 27
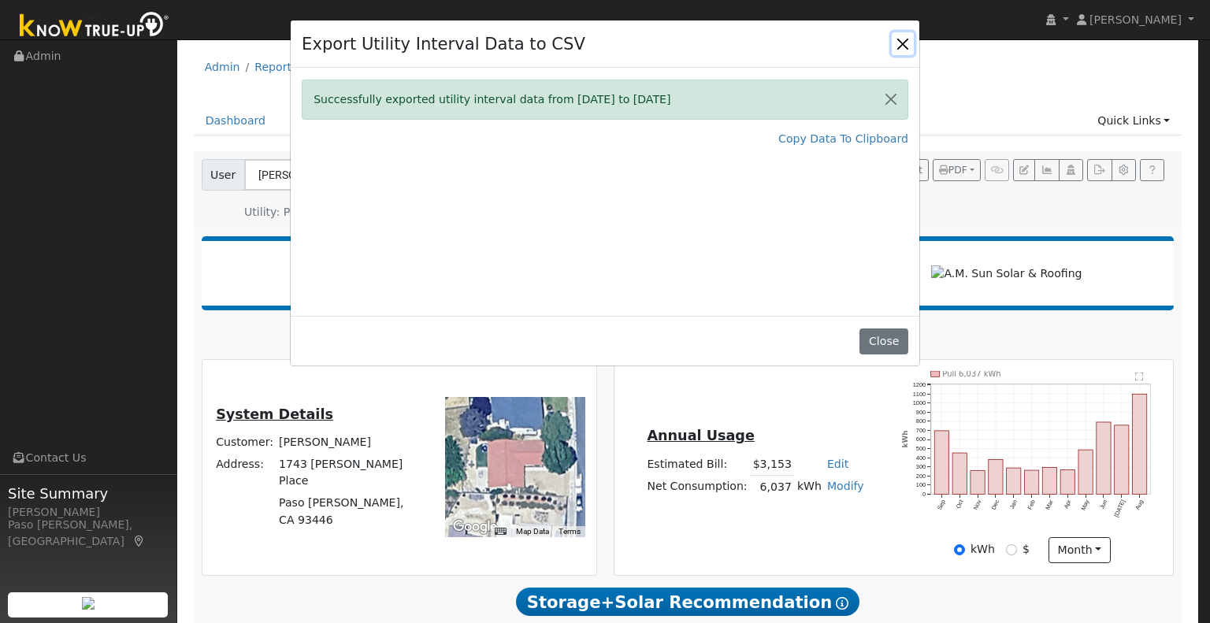
click at [899, 43] on button "Close" at bounding box center [902, 43] width 22 height 22
